Goal: Task Accomplishment & Management: Use online tool/utility

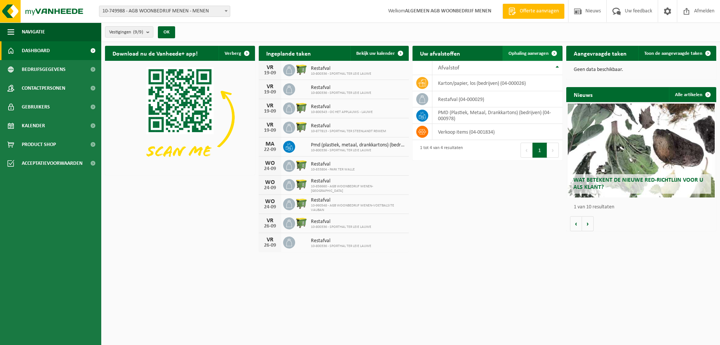
click at [521, 55] on span "Ophaling aanvragen" at bounding box center [528, 53] width 40 height 5
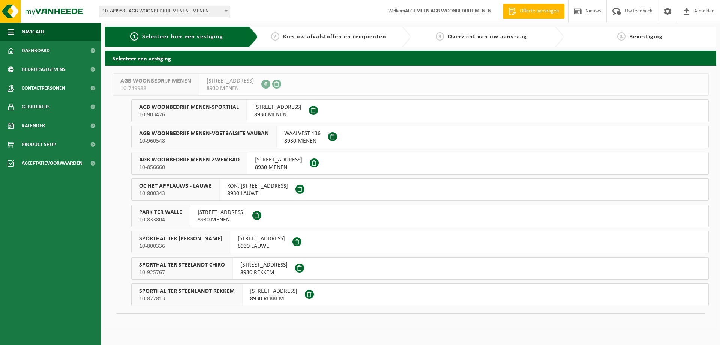
click at [147, 214] on span "PARK TER WALLE" at bounding box center [160, 211] width 43 height 7
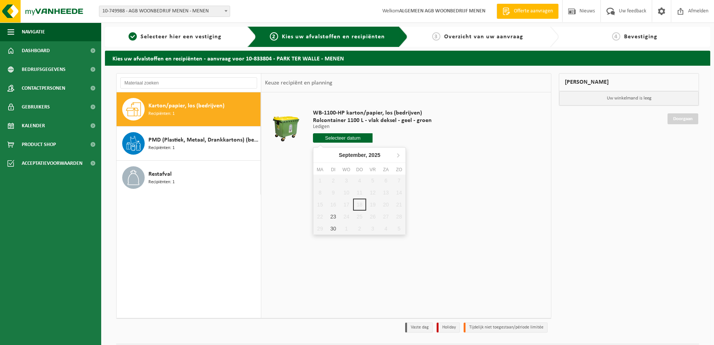
click at [352, 140] on input "text" at bounding box center [343, 137] width 60 height 9
click at [336, 219] on div "23" at bounding box center [333, 216] width 13 height 12
type input "Van 2025-09-23"
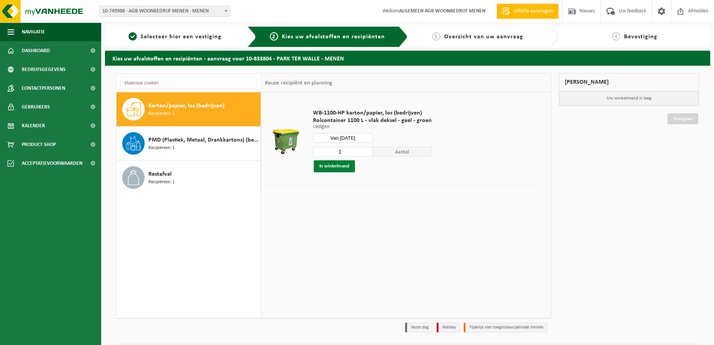
click at [343, 170] on button "In winkelmand" at bounding box center [334, 166] width 41 height 12
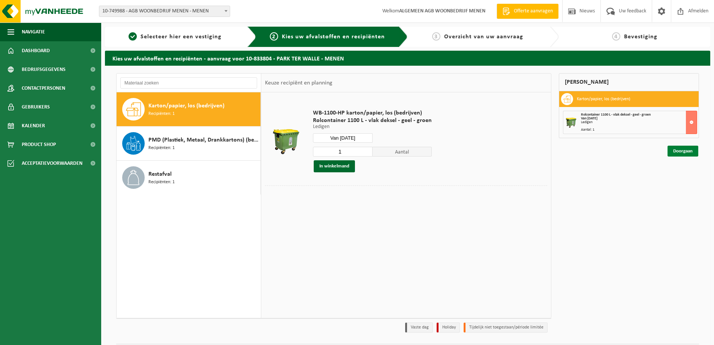
click at [685, 153] on link "Doorgaan" at bounding box center [683, 150] width 31 height 11
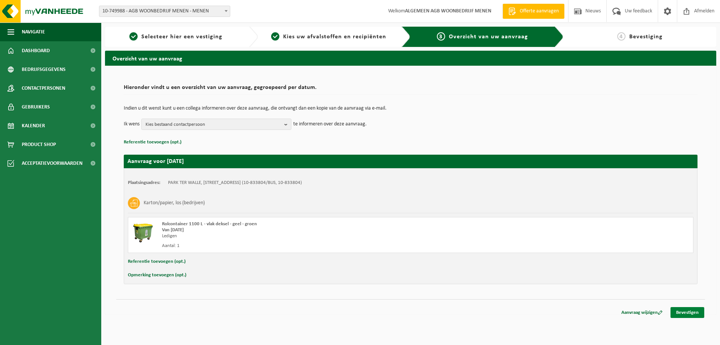
click at [697, 307] on link "Bevestigen" at bounding box center [687, 312] width 34 height 11
